Goal: Manage account settings

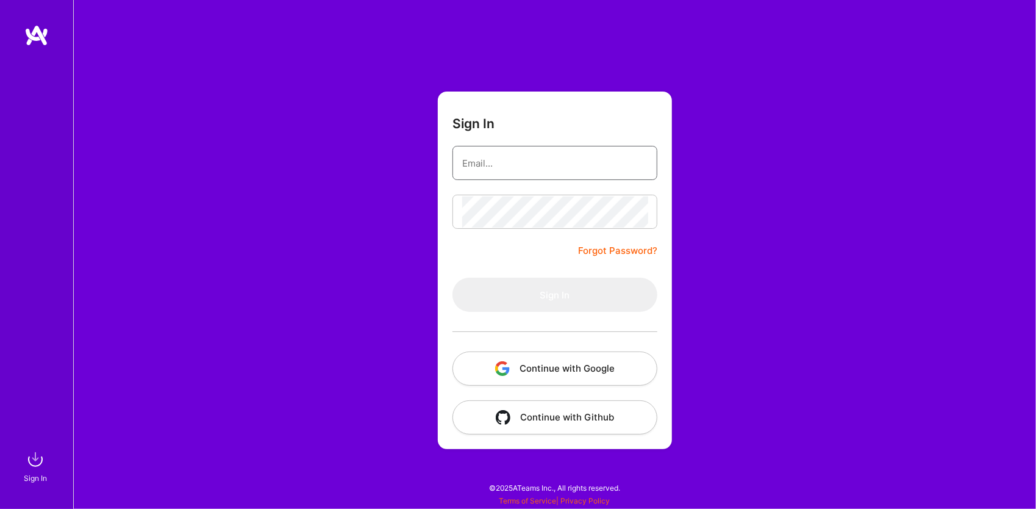
type input "[EMAIL_ADDRESS][DOMAIN_NAME]"
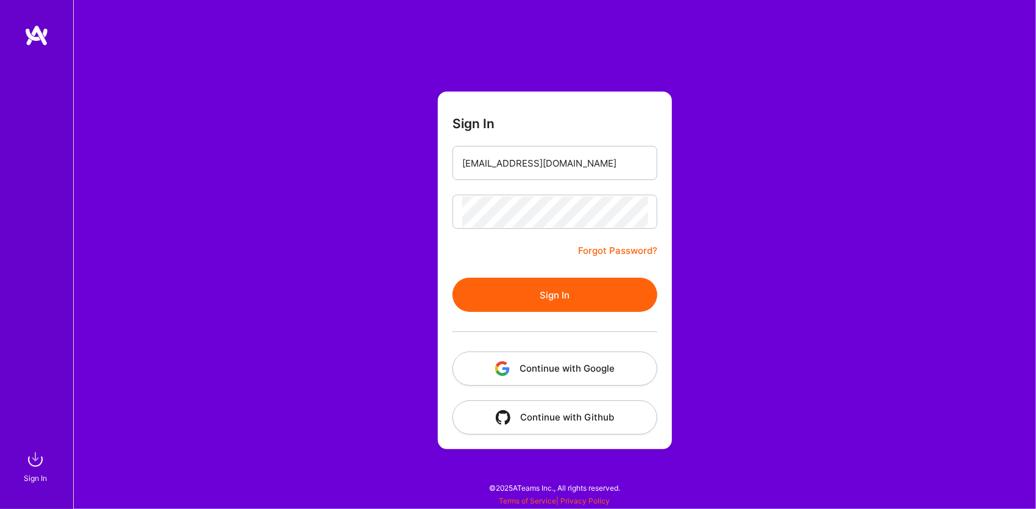
click at [584, 313] on div at bounding box center [554, 332] width 205 height 40
click at [590, 297] on button "Sign In" at bounding box center [554, 294] width 205 height 34
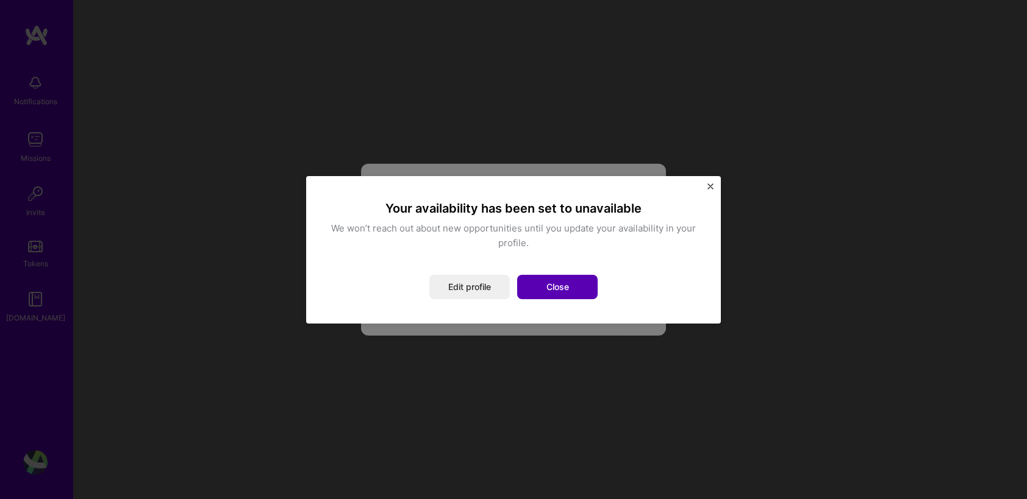
click at [538, 290] on button "Close" at bounding box center [557, 287] width 80 height 24
